Goal: Navigation & Orientation: Find specific page/section

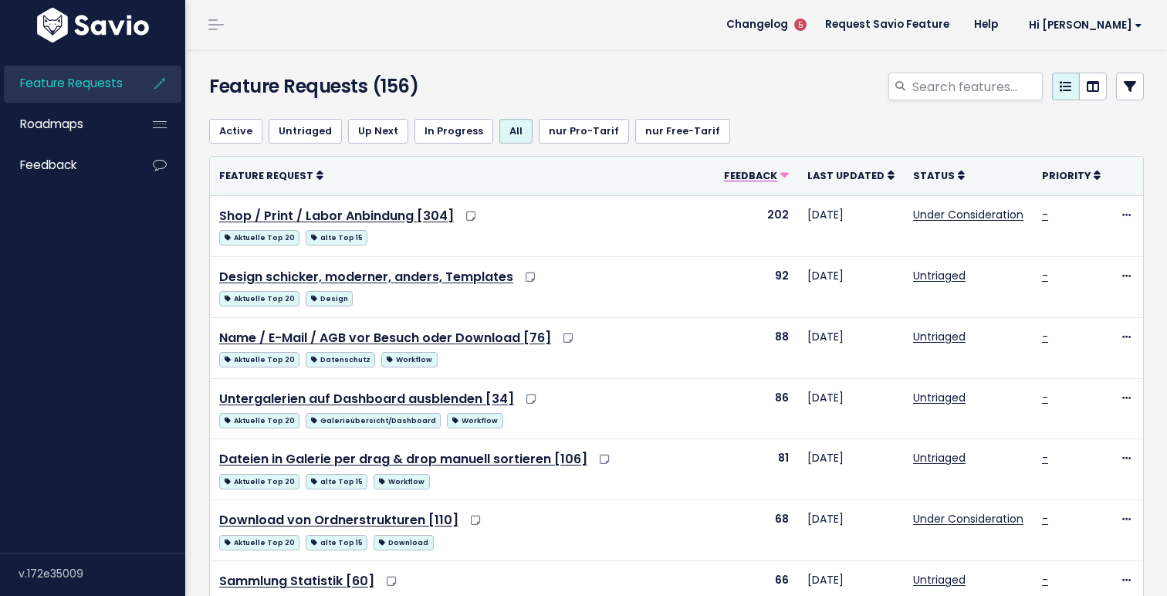
click at [757, 170] on span "Feedback" at bounding box center [750, 175] width 53 height 13
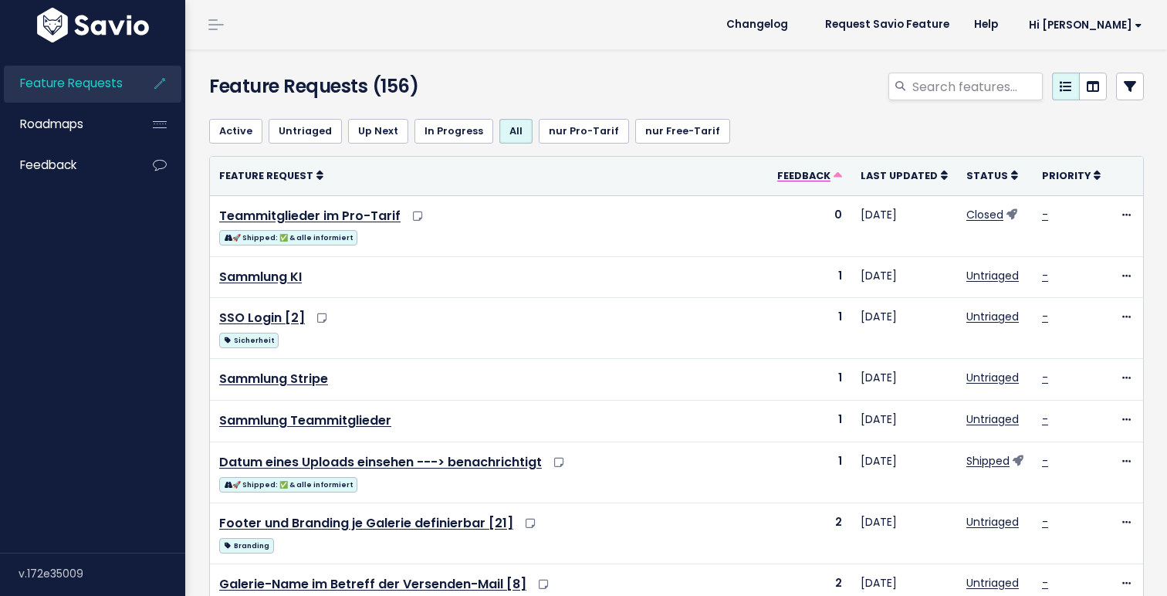
click at [794, 175] on span "Feedback" at bounding box center [803, 175] width 53 height 13
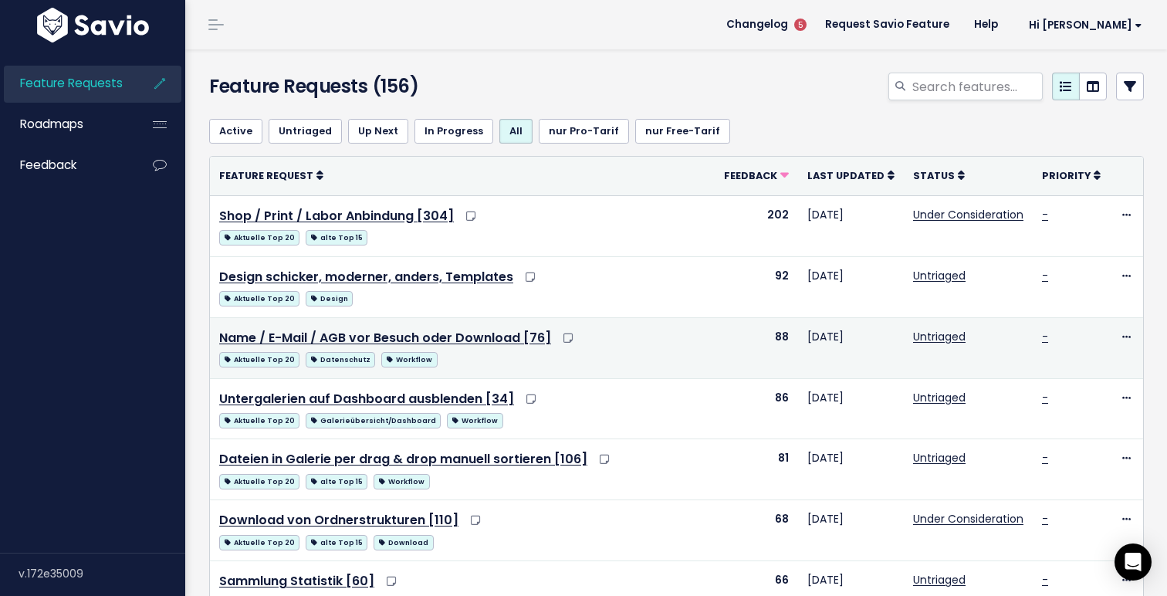
scroll to position [51, 0]
